Goal: Transaction & Acquisition: Purchase product/service

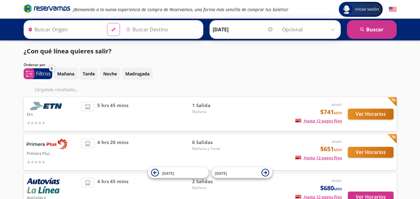
type input "[GEOGRAPHIC_DATA], [GEOGRAPHIC_DATA]"
type input "Uruapan, [GEOGRAPHIC_DATA]"
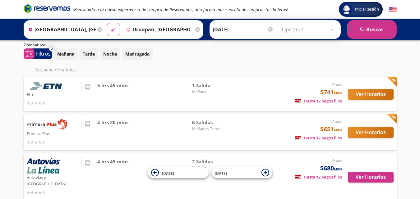
scroll to position [31, 0]
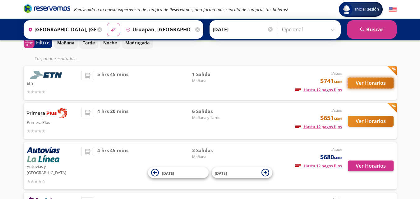
click at [363, 85] on button "Ver Horarios" at bounding box center [371, 83] width 46 height 11
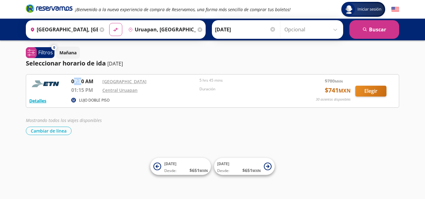
drag, startPoint x: 75, startPoint y: 83, endPoint x: 81, endPoint y: 81, distance: 6.3
click at [81, 81] on p "07:30 AM" at bounding box center [85, 81] width 28 height 7
click at [170, 49] on div "Mañana" at bounding box center [227, 53] width 343 height 12
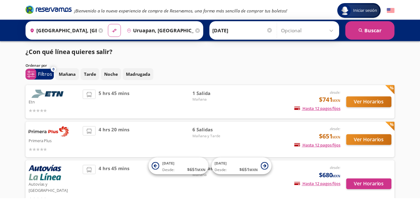
scroll to position [31, 0]
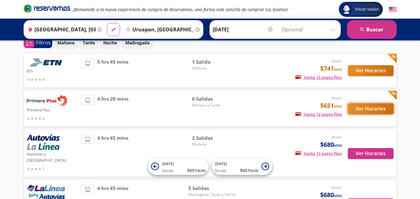
click at [374, 109] on button "Ver Horarios" at bounding box center [371, 109] width 46 height 11
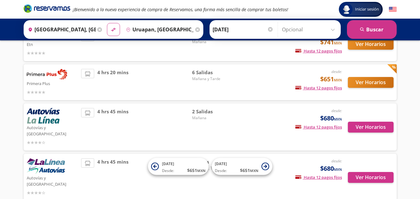
scroll to position [50, 0]
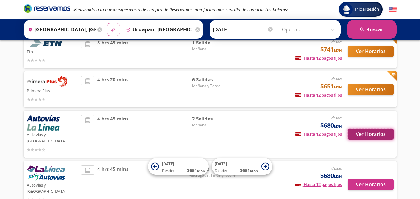
click at [357, 129] on button "Ver Horarios" at bounding box center [371, 134] width 46 height 11
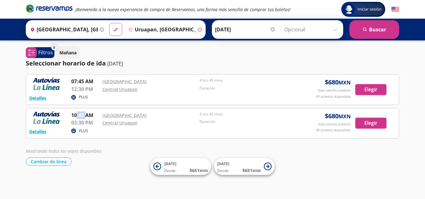
drag, startPoint x: 76, startPoint y: 114, endPoint x: 85, endPoint y: 112, distance: 9.6
click at [85, 112] on p "10:45 AM" at bounding box center [85, 115] width 28 height 7
click at [98, 142] on div "Detalles PLUS 07:45 AM [GEOGRAPHIC_DATA] 12:30 PM Central [GEOGRAPHIC_DATA] 4 h…" at bounding box center [212, 120] width 373 height 92
drag, startPoint x: 68, startPoint y: 116, endPoint x: 92, endPoint y: 115, distance: 23.6
click at [91, 115] on div "Detalles PLUS 10:45 AM [GEOGRAPHIC_DATA] 03:30 PM Central Uruapan 4 hrs 45 mins…" at bounding box center [212, 124] width 366 height 24
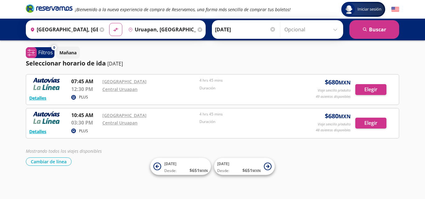
click at [152, 116] on div "[GEOGRAPHIC_DATA]" at bounding box center [149, 115] width 94 height 7
click at [65, 119] on div at bounding box center [47, 120] width 37 height 16
click at [76, 123] on p "03:30 PM" at bounding box center [85, 122] width 28 height 7
click at [90, 118] on p "10:45 AM" at bounding box center [85, 115] width 28 height 7
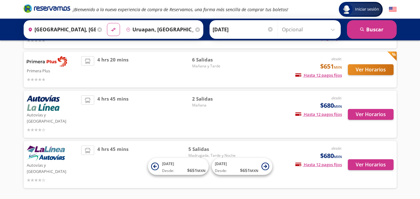
scroll to position [81, 0]
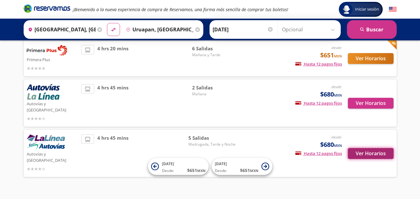
click at [353, 148] on button "Ver Horarios" at bounding box center [371, 153] width 46 height 11
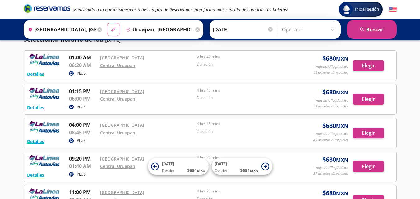
scroll to position [31, 0]
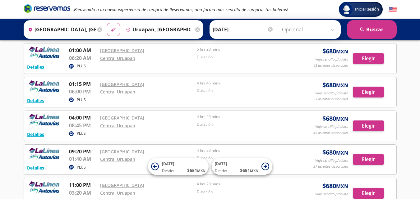
click at [88, 96] on div "Detalles PLUS 01:15 PM Central Nueva 06:00 PM Central Uruapan 4 hrs 45 mins Dur…" at bounding box center [210, 93] width 366 height 24
click at [153, 93] on div "Central Uruapan" at bounding box center [147, 91] width 94 height 7
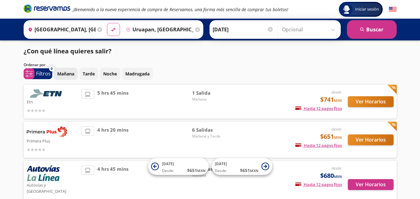
click at [70, 75] on p "Mañana" at bounding box center [65, 74] width 17 height 7
click at [366, 38] on button "search [GEOGRAPHIC_DATA]" at bounding box center [372, 29] width 50 height 19
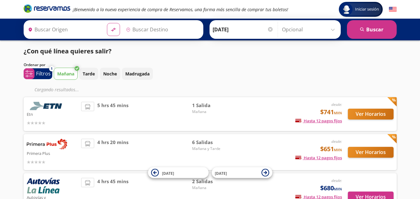
type input "[GEOGRAPHIC_DATA], [GEOGRAPHIC_DATA]"
type input "Uruapan, [GEOGRAPHIC_DATA]"
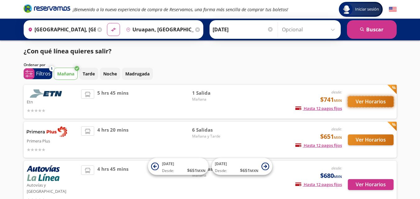
click at [369, 106] on button "Ver Horarios" at bounding box center [371, 101] width 46 height 11
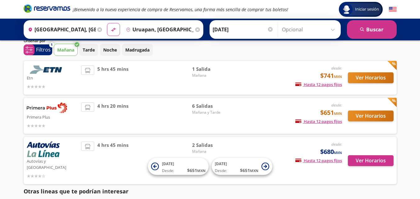
scroll to position [31, 0]
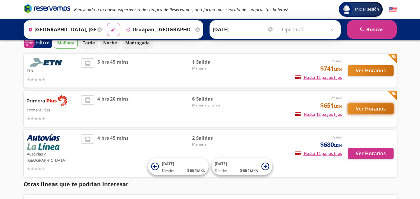
click at [369, 112] on button "Ver Horarios" at bounding box center [371, 109] width 46 height 11
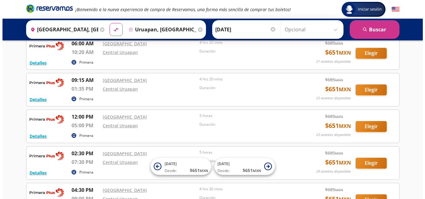
scroll to position [31, 0]
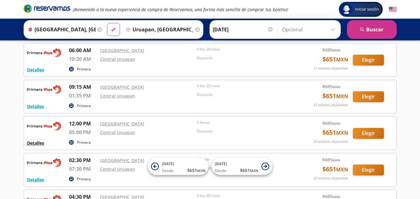
click at [35, 142] on button "Detalles" at bounding box center [35, 143] width 17 height 7
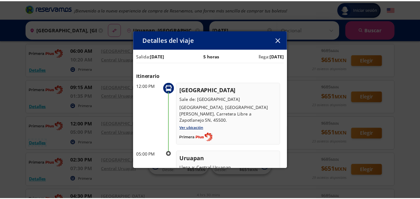
scroll to position [0, 0]
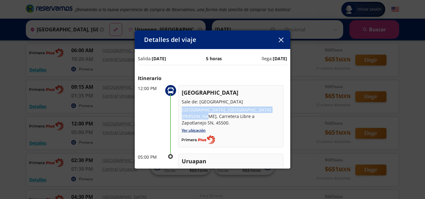
drag, startPoint x: 209, startPoint y: 117, endPoint x: 181, endPoint y: 109, distance: 29.0
click at [181, 109] on div "Guadalajara Sale de: [GEOGRAPHIC_DATA], [GEOGRAPHIC_DATA][PERSON_NAME], Carrete…" at bounding box center [230, 116] width 105 height 63
copy p "Nueva Central Camionera, [GEOGRAPHIC_DATA][PERSON_NAME]"
click at [280, 39] on icon "button" at bounding box center [281, 40] width 5 height 5
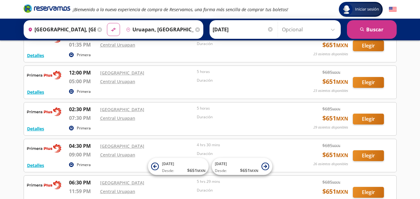
scroll to position [93, 0]
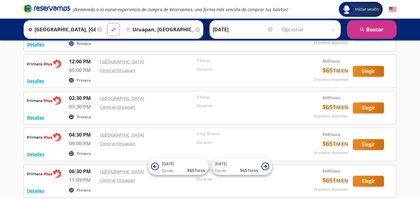
click at [76, 107] on p "07:30 PM" at bounding box center [83, 106] width 28 height 7
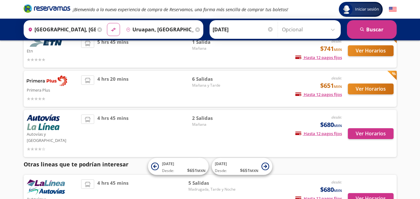
scroll to position [62, 0]
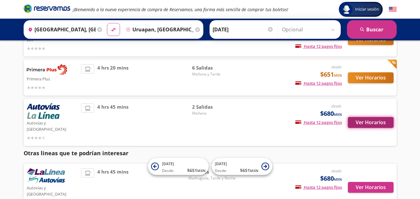
click at [361, 120] on button "Ver Horarios" at bounding box center [371, 122] width 46 height 11
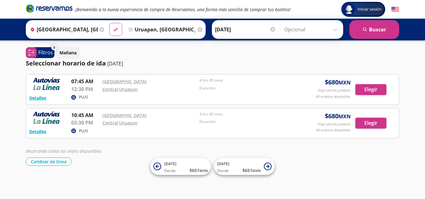
click at [83, 89] on p "12:30 PM" at bounding box center [85, 89] width 28 height 7
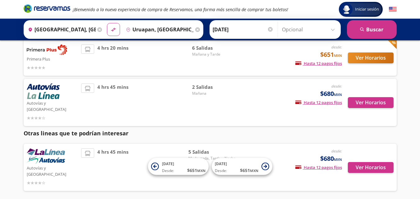
scroll to position [93, 0]
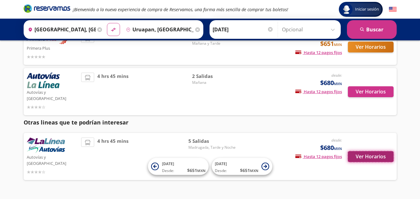
click at [374, 151] on button "Ver Horarios" at bounding box center [371, 156] width 46 height 11
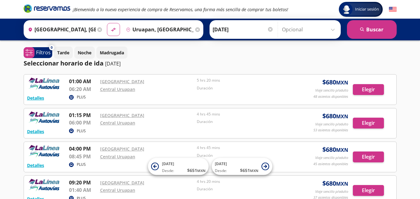
click at [82, 113] on p "01:15 PM" at bounding box center [83, 115] width 28 height 7
click at [370, 123] on button "Elegir" at bounding box center [368, 123] width 31 height 11
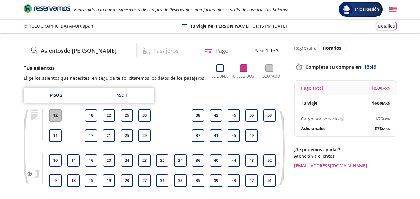
click at [164, 52] on div "Pasajeros" at bounding box center [167, 51] width 62 height 16
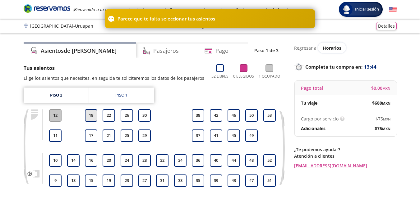
click at [96, 116] on button "18" at bounding box center [91, 115] width 12 height 12
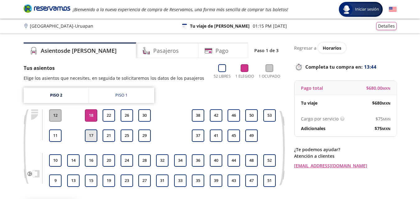
click at [92, 136] on button "17" at bounding box center [91, 136] width 12 height 12
click at [105, 135] on button "21" at bounding box center [109, 136] width 12 height 12
click at [111, 116] on button "22" at bounding box center [109, 115] width 12 height 12
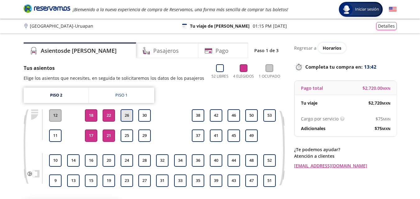
click at [128, 118] on button "26" at bounding box center [127, 115] width 12 height 12
drag, startPoint x: 127, startPoint y: 139, endPoint x: 144, endPoint y: 139, distance: 17.1
click at [127, 139] on button "25" at bounding box center [127, 136] width 12 height 12
click at [146, 133] on button "29" at bounding box center [144, 136] width 12 height 12
click at [145, 118] on button "30" at bounding box center [144, 115] width 12 height 12
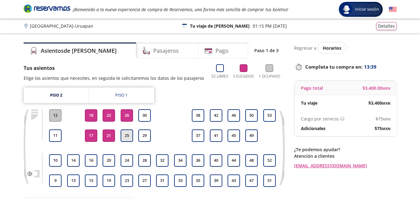
click at [132, 133] on button "25" at bounding box center [127, 136] width 12 height 12
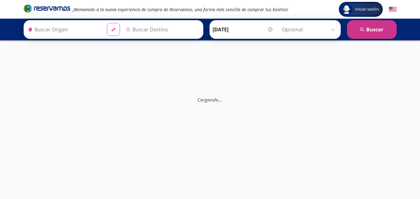
type input "[GEOGRAPHIC_DATA], [GEOGRAPHIC_DATA]"
type input "Uruapan, [GEOGRAPHIC_DATA]"
